Goal: Navigation & Orientation: Find specific page/section

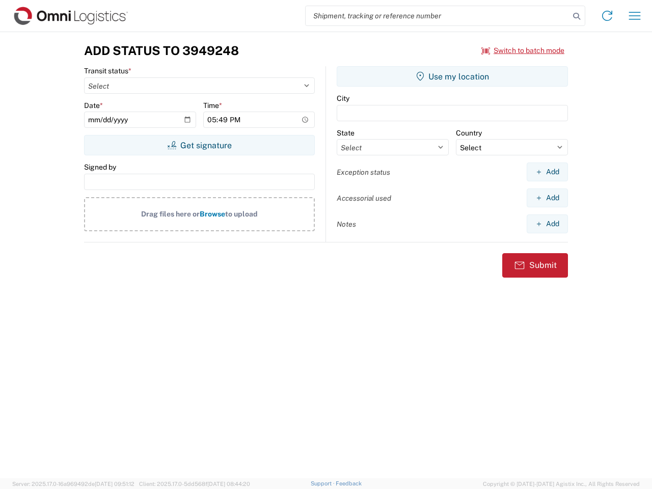
click at [437, 16] on input "search" at bounding box center [438, 15] width 264 height 19
click at [576, 16] on icon at bounding box center [576, 16] width 14 height 14
click at [607, 16] on icon at bounding box center [607, 16] width 16 height 16
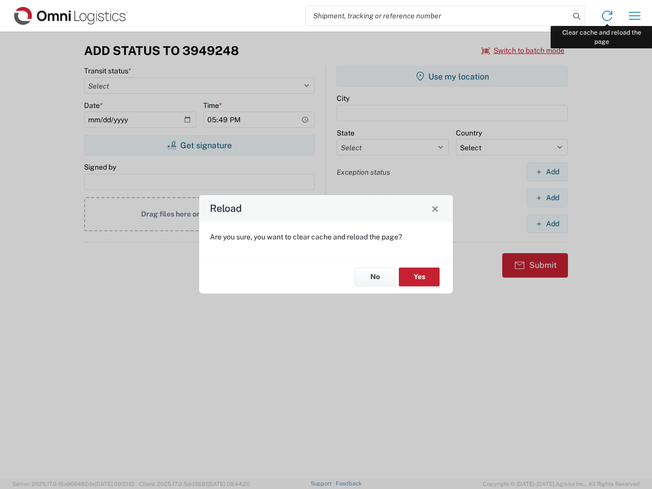
click at [634, 16] on div "Reload Are you sure, you want to clear cache and reload the page? No Yes" at bounding box center [326, 244] width 652 height 489
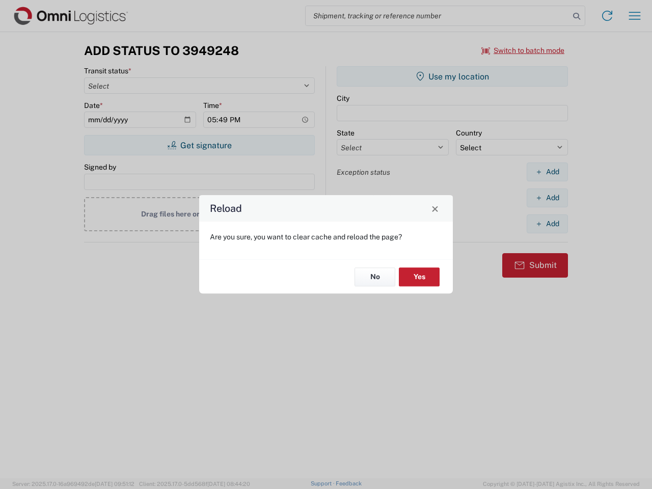
click at [523, 50] on div "Reload Are you sure, you want to clear cache and reload the page? No Yes" at bounding box center [326, 244] width 652 height 489
click at [199, 145] on div "Reload Are you sure, you want to clear cache and reload the page? No Yes" at bounding box center [326, 244] width 652 height 489
click at [452, 76] on div "Reload Are you sure, you want to clear cache and reload the page? No Yes" at bounding box center [326, 244] width 652 height 489
click at [547, 172] on div "Reload Are you sure, you want to clear cache and reload the page? No Yes" at bounding box center [326, 244] width 652 height 489
click at [547, 198] on div "Reload Are you sure, you want to clear cache and reload the page? No Yes" at bounding box center [326, 244] width 652 height 489
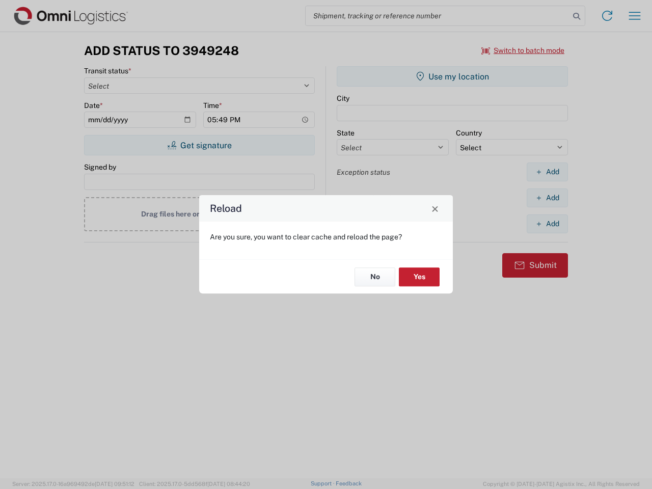
click at [547, 224] on div "Reload Are you sure, you want to clear cache and reload the page? No Yes" at bounding box center [326, 244] width 652 height 489
